Goal: Transaction & Acquisition: Book appointment/travel/reservation

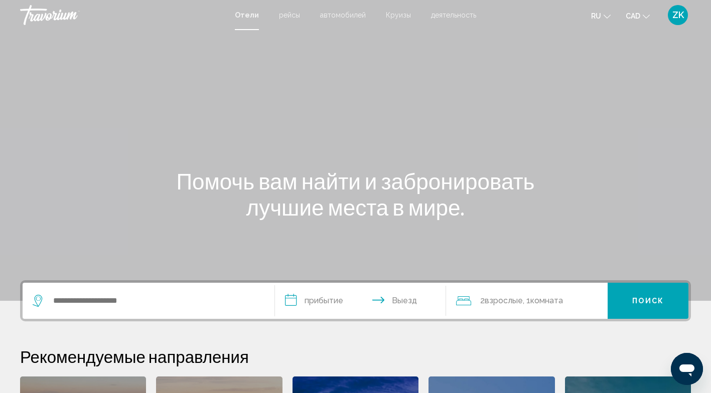
click at [290, 17] on span "рейсы" at bounding box center [289, 15] width 21 height 8
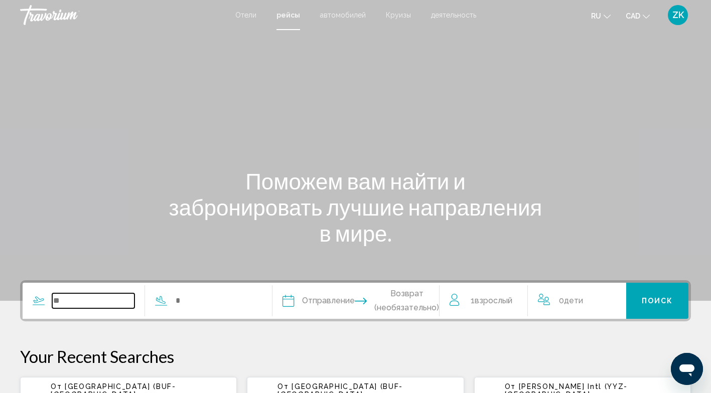
click at [97, 306] on input "Search widget" at bounding box center [93, 301] width 82 height 15
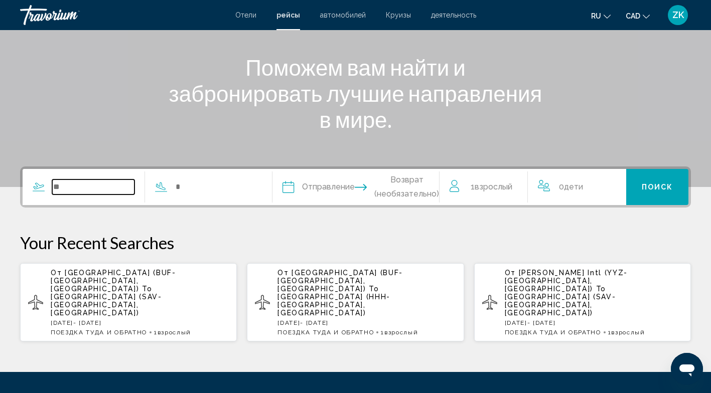
scroll to position [192, 0]
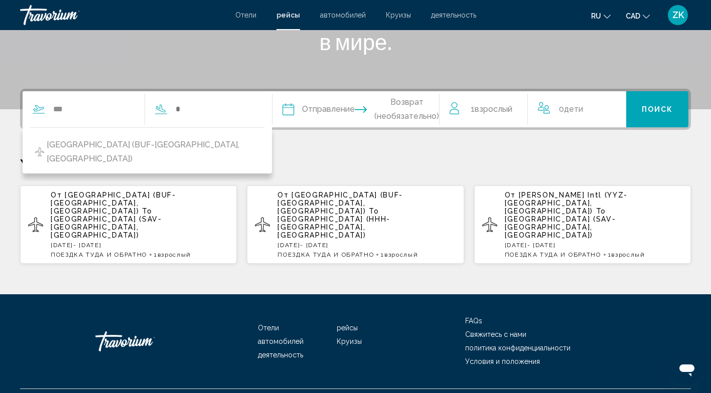
click at [114, 145] on span "[GEOGRAPHIC_DATA] (BUF-[GEOGRAPHIC_DATA], [GEOGRAPHIC_DATA])" at bounding box center [153, 152] width 213 height 28
type input "**********"
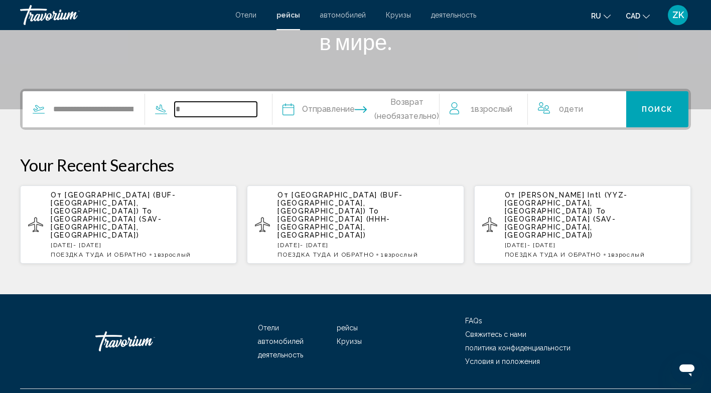
click at [193, 111] on input "Search widget" at bounding box center [216, 109] width 82 height 15
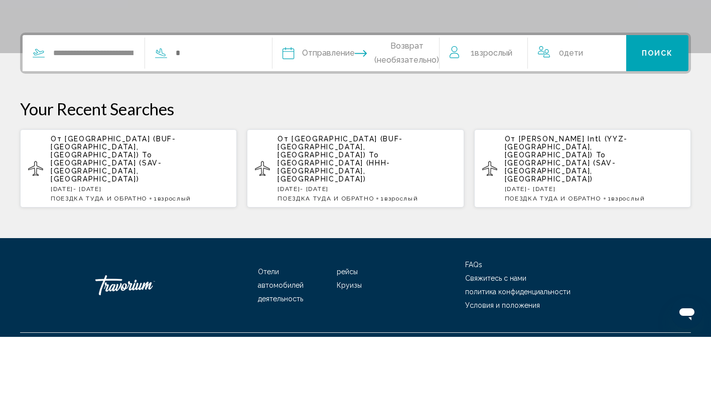
click at [152, 242] on p "[DATE] - [DATE]" at bounding box center [140, 245] width 178 height 7
